Goal: Task Accomplishment & Management: Use online tool/utility

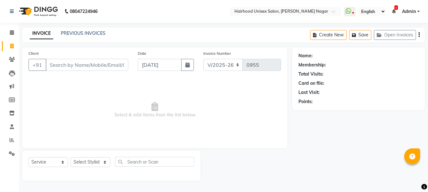
select select "754"
select select "service"
click at [125, 70] on input "Client" at bounding box center [88, 65] width 84 height 12
click at [98, 53] on div "Client +91" at bounding box center [79, 63] width 111 height 26
click at [100, 63] on input "Client" at bounding box center [88, 65] width 84 height 12
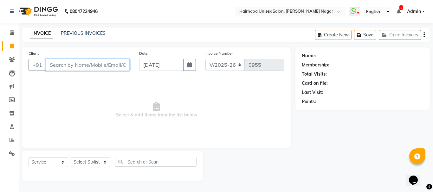
type input "l"
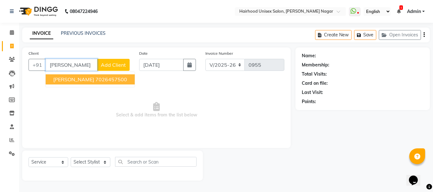
click at [101, 80] on ngb-highlight "7026457500" at bounding box center [111, 79] width 32 height 6
type input "7026457500"
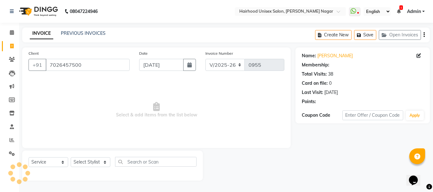
select select "1: Object"
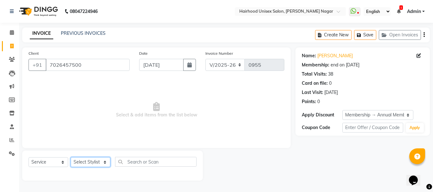
click at [98, 163] on select "Select Stylist [PERSON_NAME] Rani Salon [PERSON_NAME]" at bounding box center [91, 162] width 40 height 10
select select "12325"
click at [71, 157] on select "Select Stylist [PERSON_NAME] Rani Salon [PERSON_NAME]" at bounding box center [91, 162] width 40 height 10
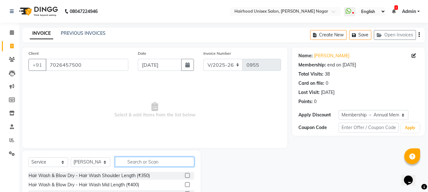
click at [145, 158] on input "text" at bounding box center [154, 162] width 79 height 10
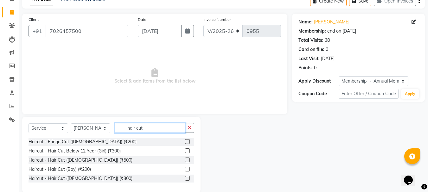
scroll to position [44, 0]
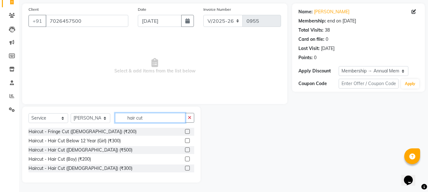
type input "hair cut"
click at [189, 168] on label at bounding box center [187, 168] width 5 height 5
click at [189, 168] on input "checkbox" at bounding box center [187, 169] width 4 height 4
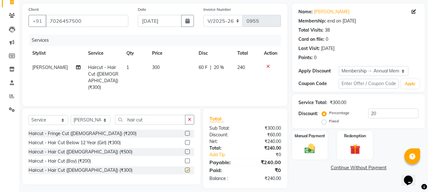
checkbox input "false"
click at [309, 153] on img at bounding box center [310, 148] width 18 height 13
click at [380, 169] on span "ONLINE" at bounding box center [378, 168] width 16 height 7
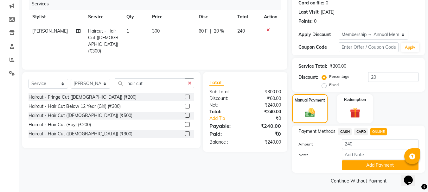
scroll to position [84, 0]
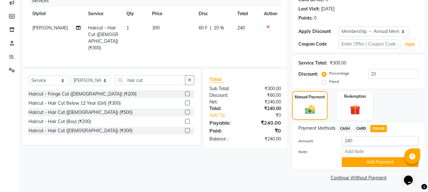
click at [374, 167] on div "Payment Methods CASH CARD ONLINE Amount: 240 Note: Add Payment" at bounding box center [358, 146] width 133 height 47
click at [375, 164] on button "Add Payment" at bounding box center [380, 162] width 77 height 10
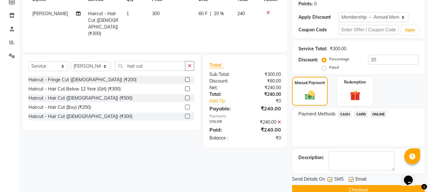
scroll to position [110, 0]
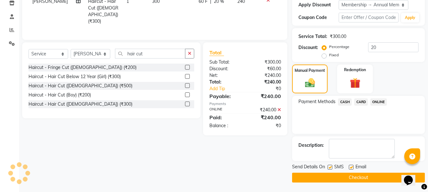
click at [371, 176] on button "Checkout" at bounding box center [358, 178] width 133 height 10
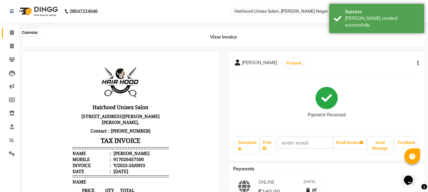
click at [11, 34] on icon at bounding box center [12, 32] width 4 height 5
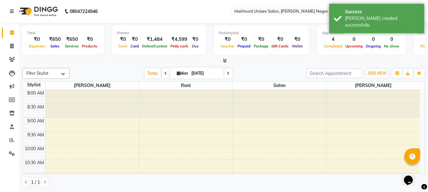
drag, startPoint x: 166, startPoint y: 24, endPoint x: 161, endPoint y: 14, distance: 11.3
click at [164, 13] on nav "08047224946 Select Location × Hairhood Unisex Salon, [PERSON_NAME][GEOGRAPHIC_D…" at bounding box center [214, 11] width 428 height 23
